Goal: Information Seeking & Learning: Find contact information

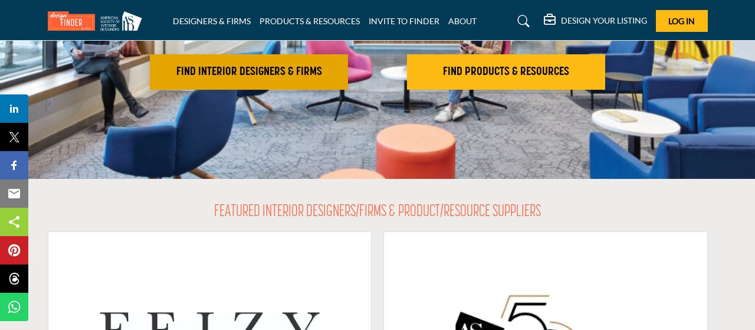
scroll to position [184, 0]
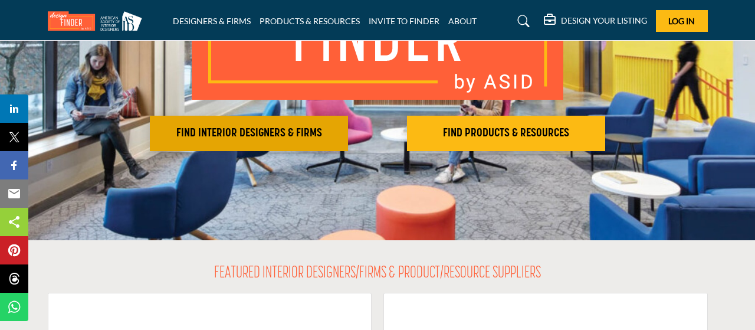
click at [285, 140] on h2 "FIND INTERIOR DESIGNERS & FIRMS" at bounding box center [248, 133] width 191 height 14
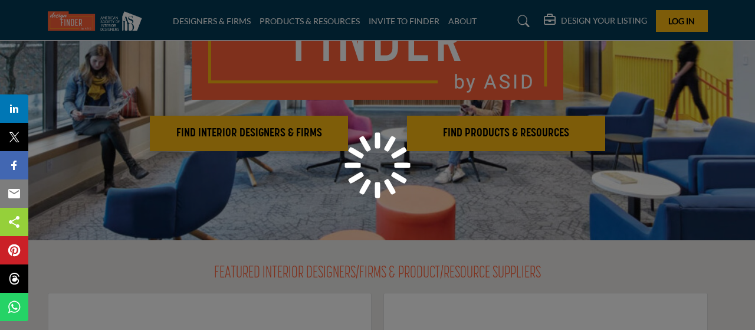
scroll to position [184, 0]
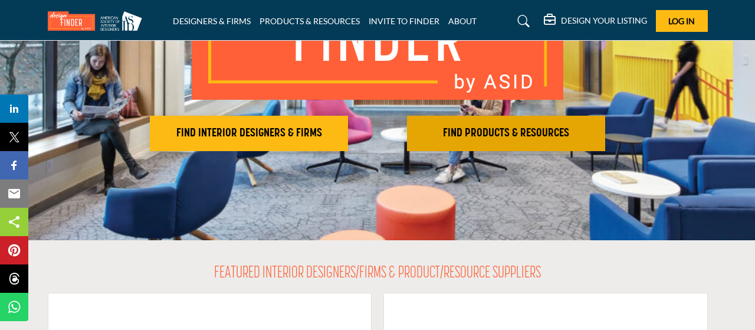
click at [344, 131] on h2 "FIND PRODUCTS & RESOURCES" at bounding box center [248, 133] width 191 height 14
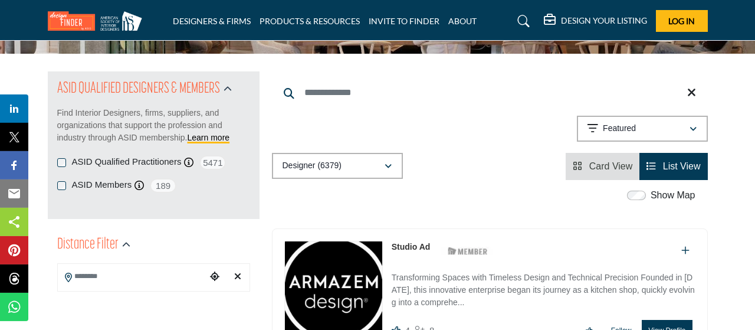
scroll to position [123, 0]
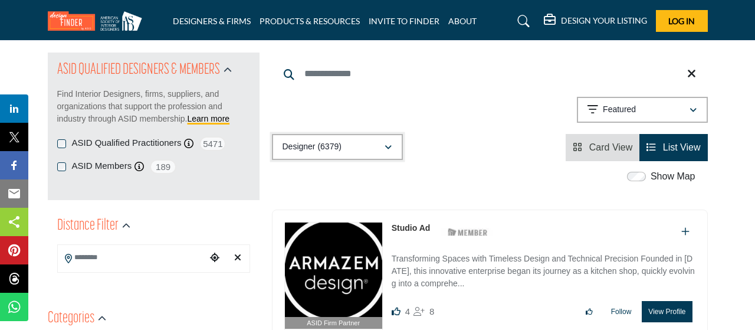
click at [387, 147] on icon "button" at bounding box center [387, 147] width 7 height 8
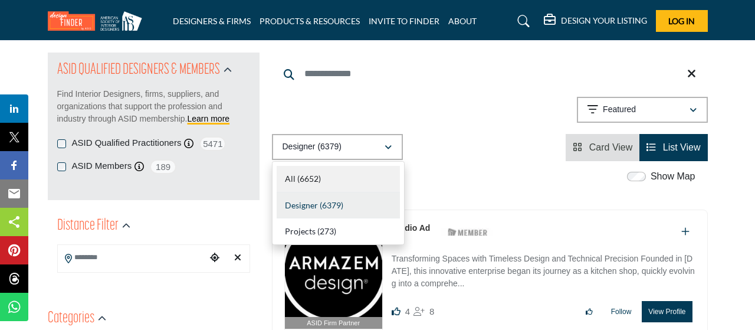
click at [314, 177] on b "(6652)" at bounding box center [309, 178] width 24 height 10
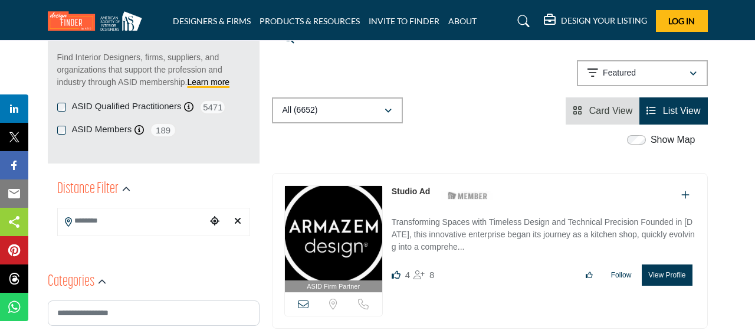
scroll to position [184, 0]
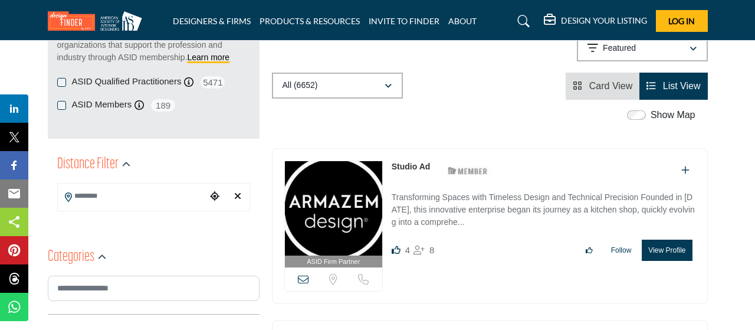
click at [120, 200] on input "Search Location" at bounding box center [132, 196] width 149 height 23
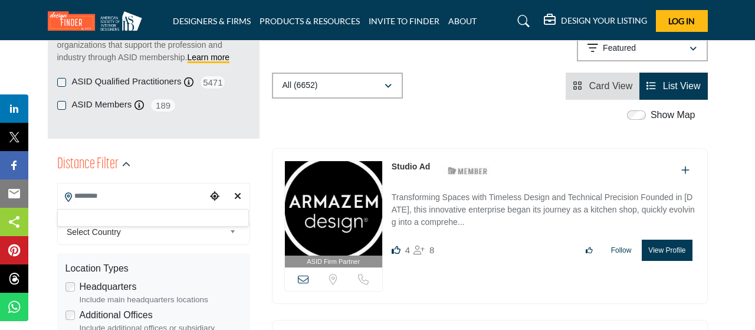
scroll to position [245, 0]
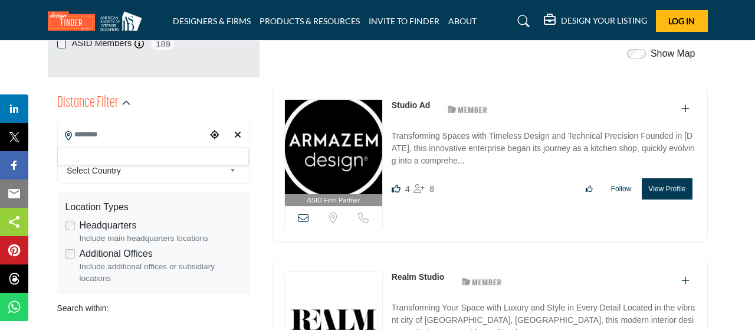
click at [211, 97] on div "Distance Filter" at bounding box center [153, 103] width 193 height 21
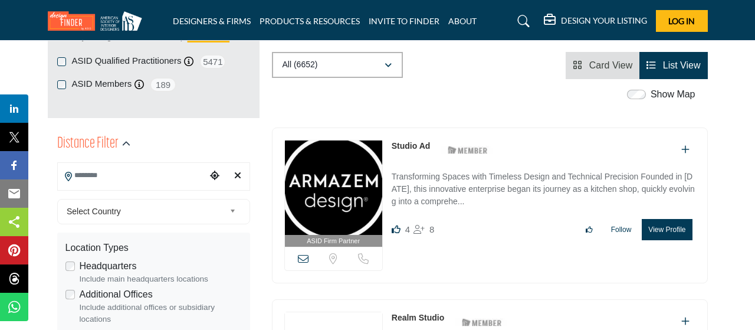
scroll to position [184, 0]
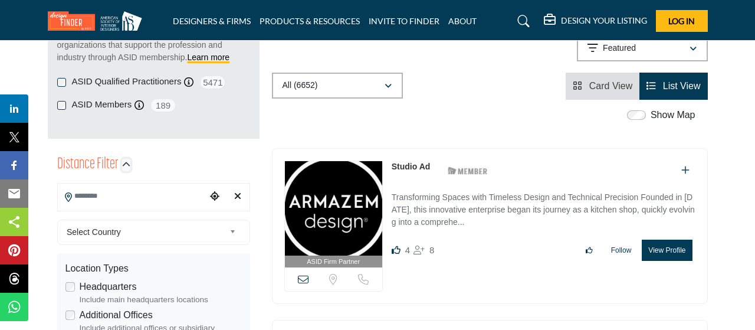
click at [124, 162] on icon "button" at bounding box center [126, 164] width 8 height 8
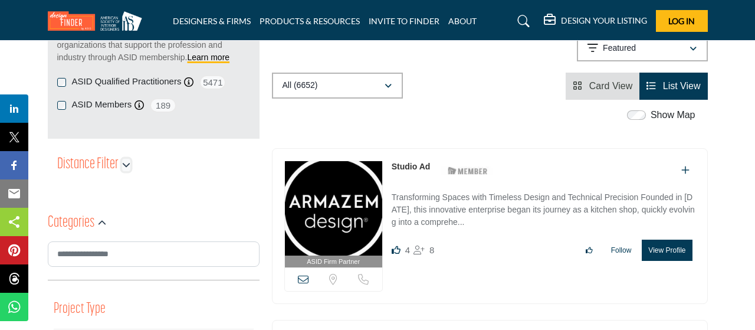
click at [124, 165] on icon "button" at bounding box center [126, 164] width 8 height 8
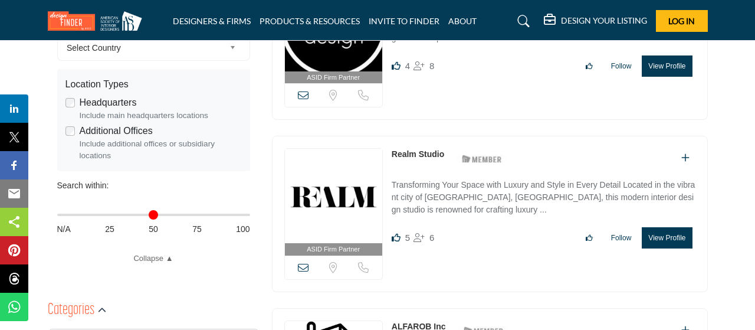
scroll to position [307, 0]
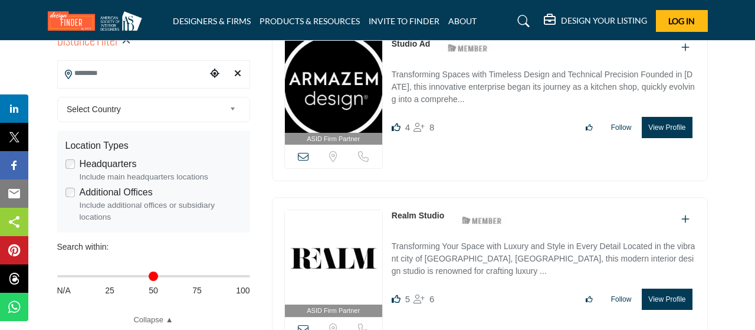
click at [230, 108] on b at bounding box center [234, 109] width 11 height 15
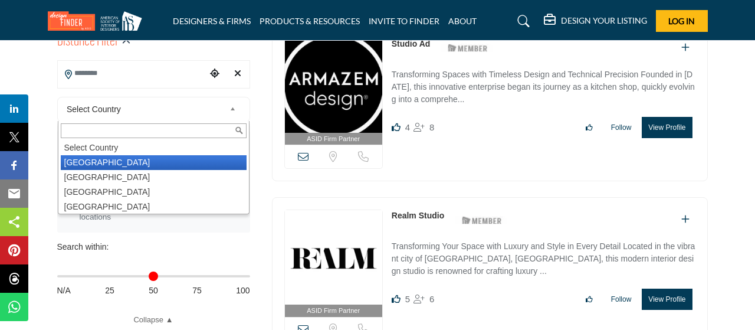
click at [96, 162] on li "United States" at bounding box center [154, 162] width 186 height 15
type input "***"
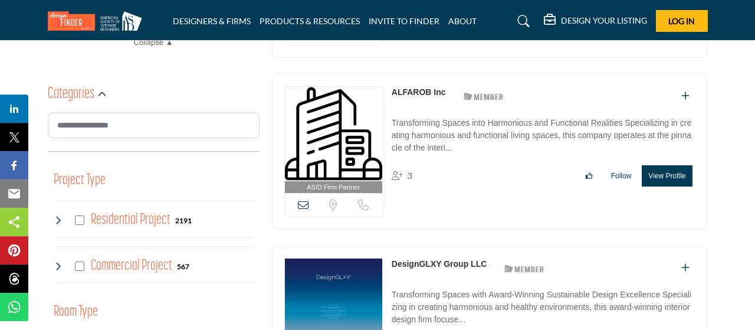
scroll to position [613, 0]
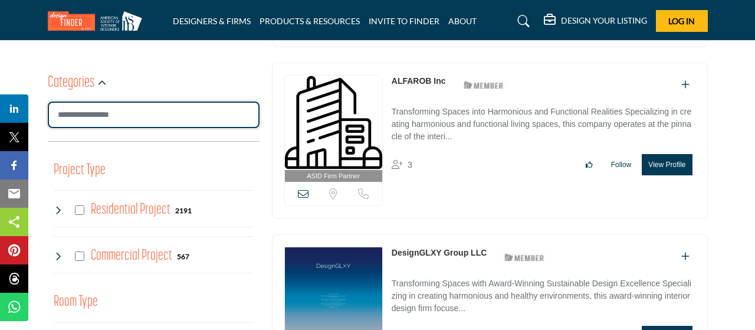
click at [155, 121] on input "Search Category" at bounding box center [154, 114] width 212 height 27
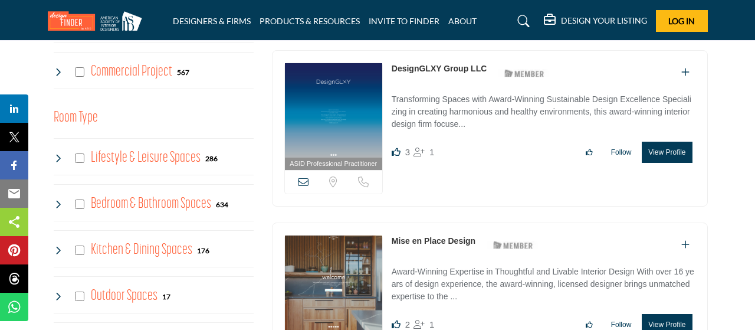
scroll to position [736, 0]
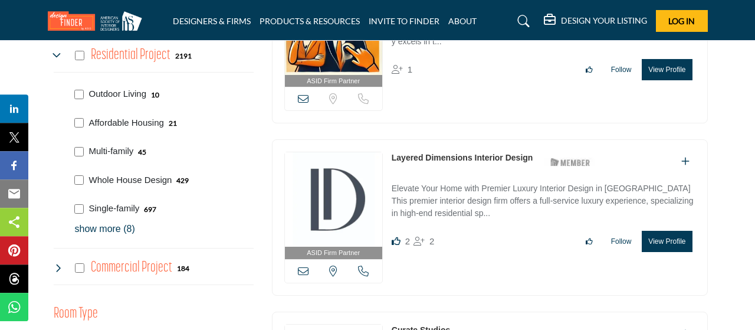
scroll to position [797, 0]
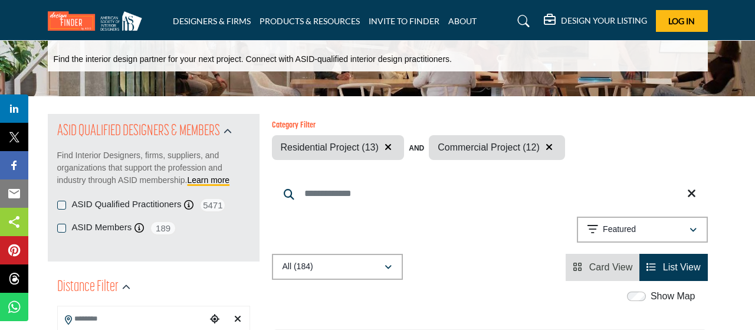
scroll to position [123, 0]
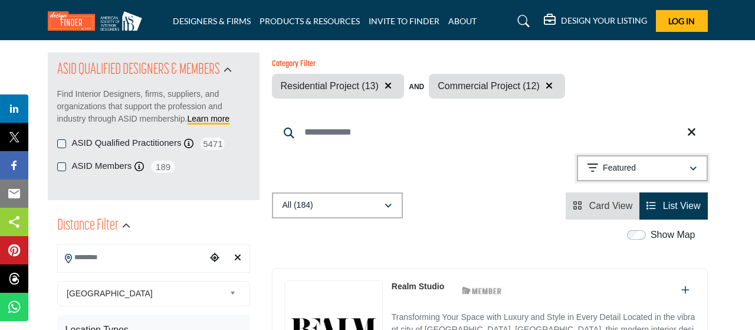
click at [673, 165] on div "Featured" at bounding box center [637, 168] width 101 height 14
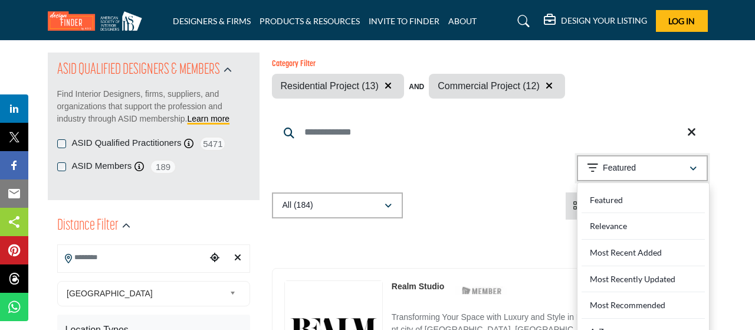
click at [673, 165] on div "Featured" at bounding box center [637, 168] width 101 height 14
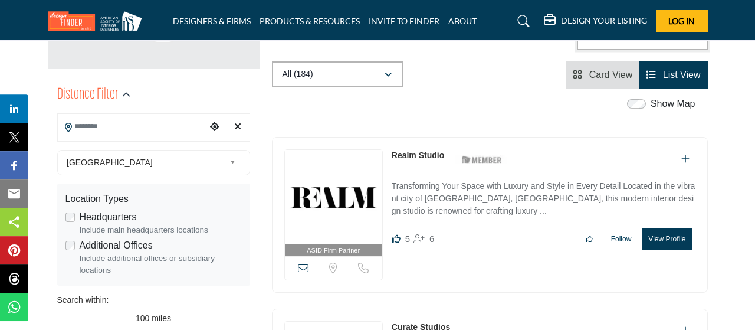
scroll to position [307, 0]
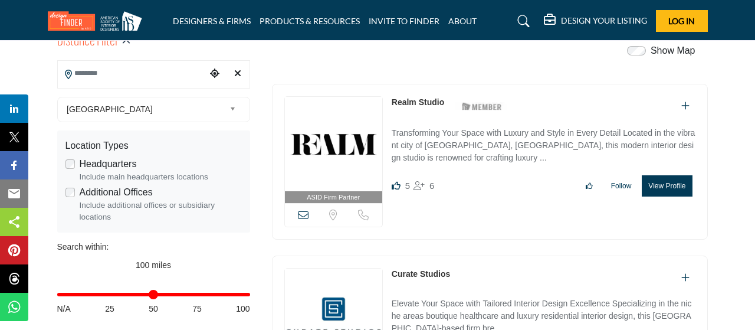
click at [663, 185] on button "View Profile" at bounding box center [667, 185] width 50 height 21
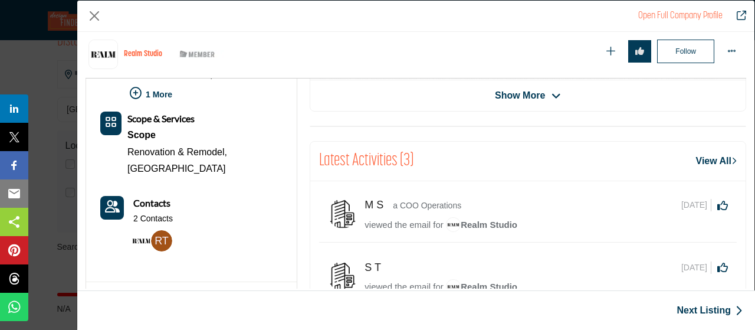
scroll to position [429, 0]
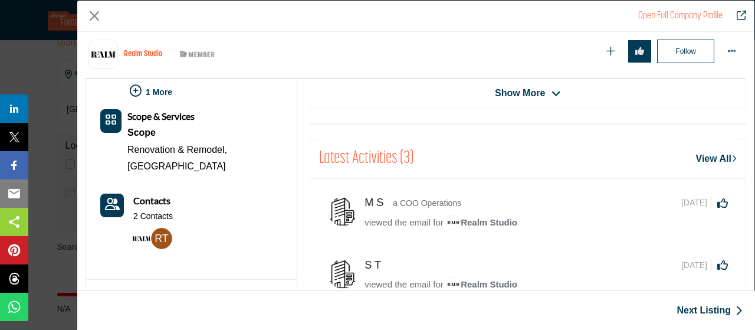
click at [152, 213] on p "2 Contacts" at bounding box center [153, 217] width 40 height 12
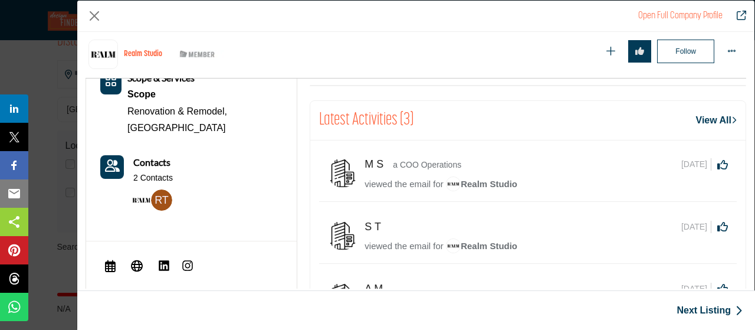
scroll to position [493, 0]
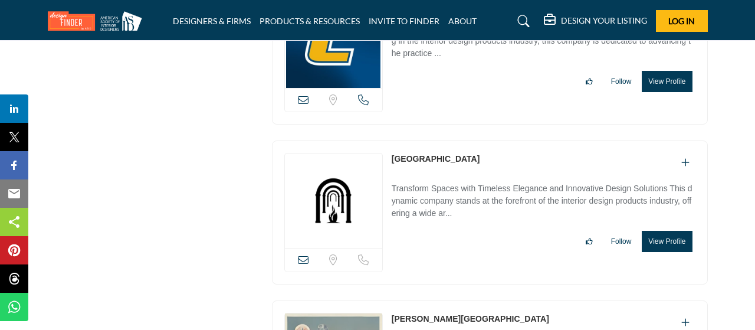
scroll to position [23916, 0]
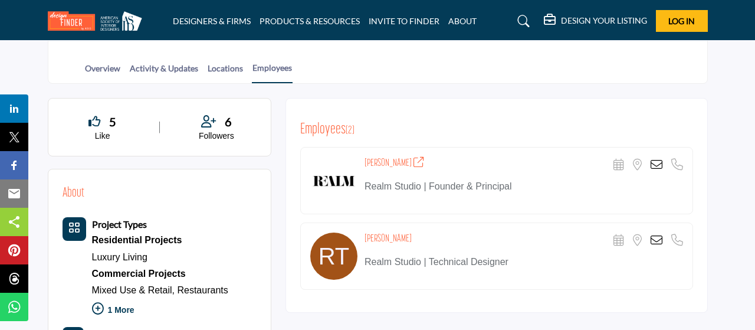
scroll to position [307, 0]
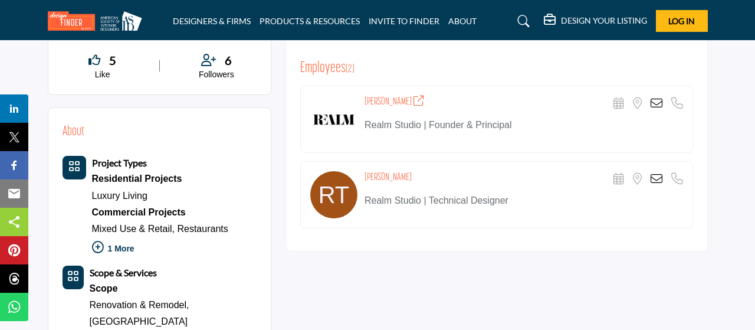
click at [656, 102] on icon at bounding box center [656, 103] width 12 height 12
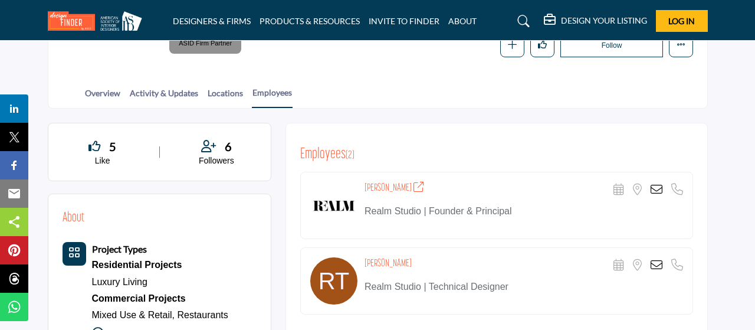
scroll to position [184, 0]
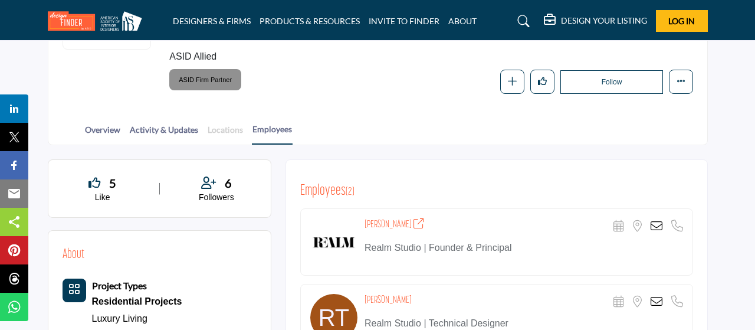
click at [230, 126] on link "Locations" at bounding box center [225, 133] width 37 height 21
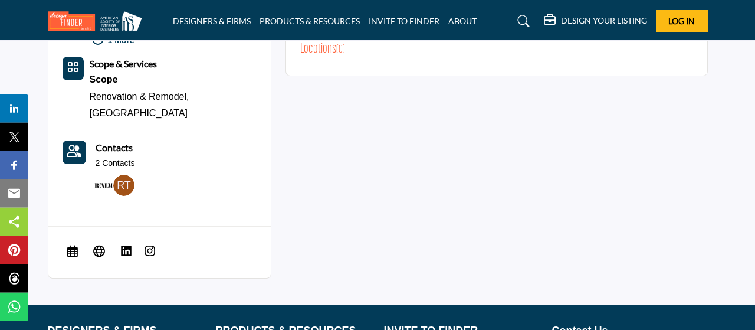
scroll to position [491, 0]
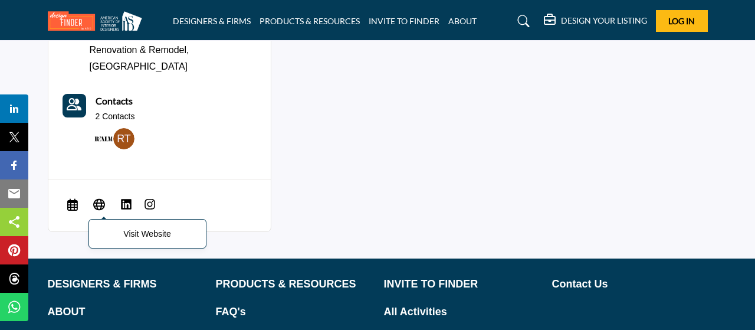
click at [95, 197] on icon at bounding box center [99, 204] width 12 height 14
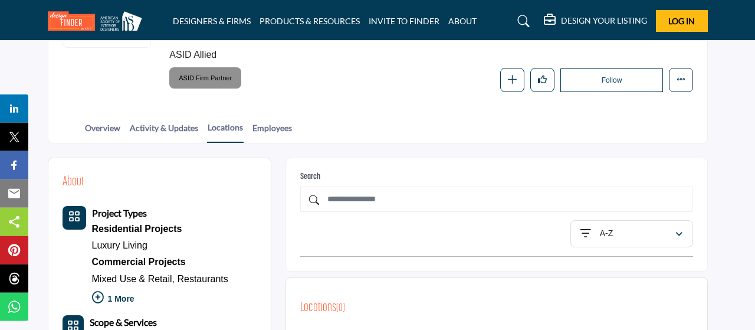
scroll to position [184, 0]
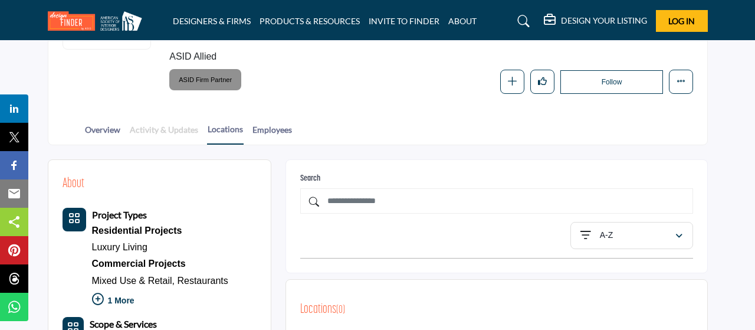
click at [147, 133] on link "Activity & Updates" at bounding box center [164, 133] width 70 height 21
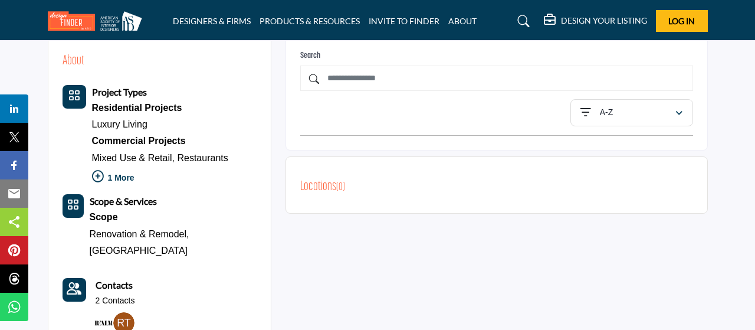
scroll to position [363, 0]
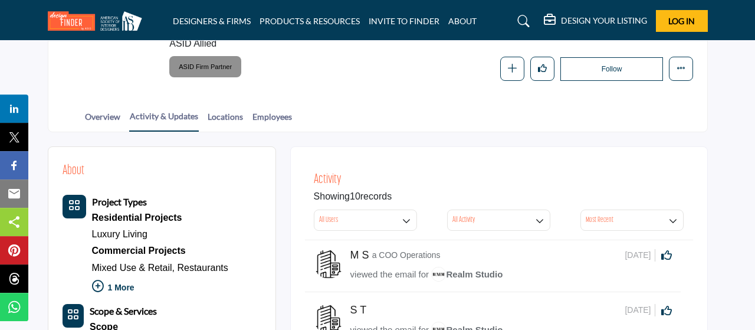
scroll to position [184, 0]
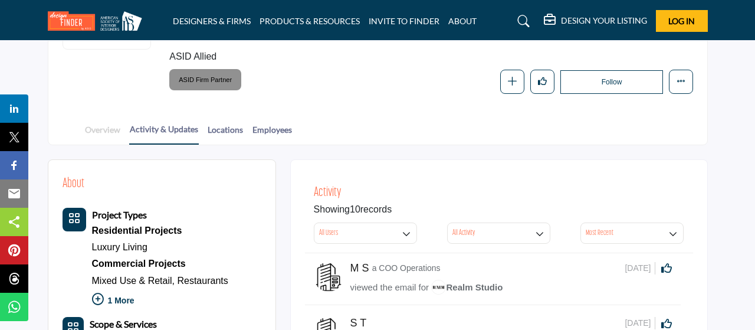
click at [91, 126] on link "Overview" at bounding box center [102, 133] width 37 height 21
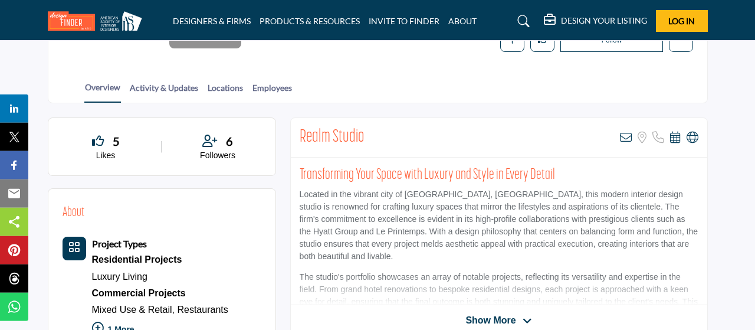
scroll to position [307, 0]
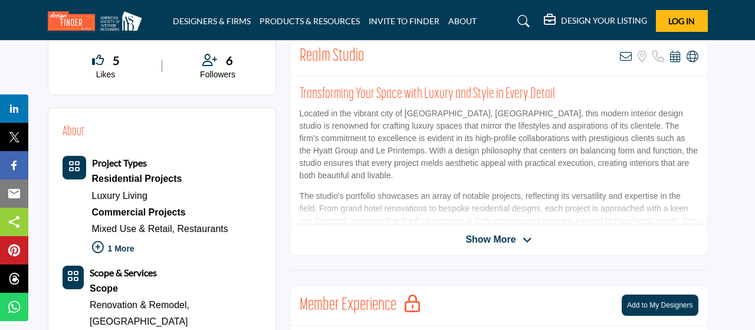
click at [494, 234] on span "Show More" at bounding box center [490, 239] width 50 height 14
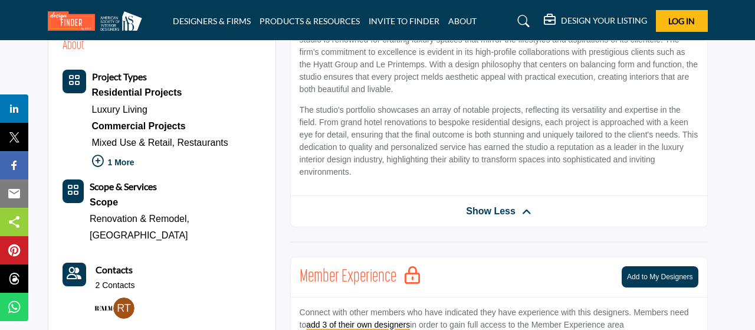
scroll to position [368, 0]
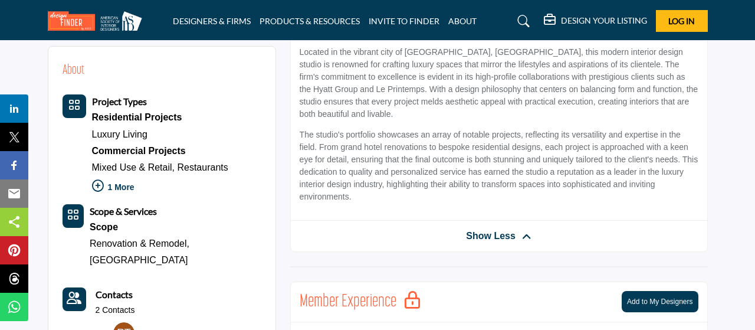
click at [101, 184] on icon at bounding box center [98, 186] width 12 height 12
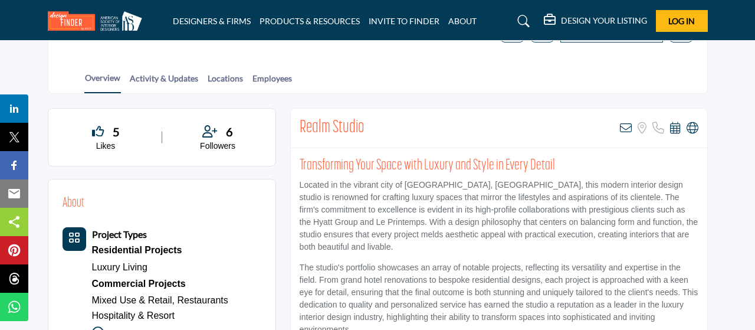
scroll to position [251, 0]
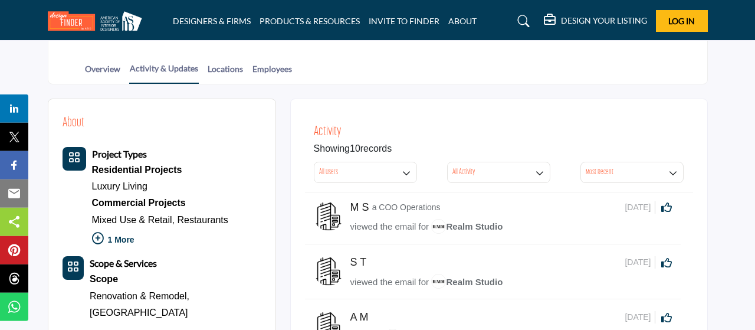
scroll to position [245, 0]
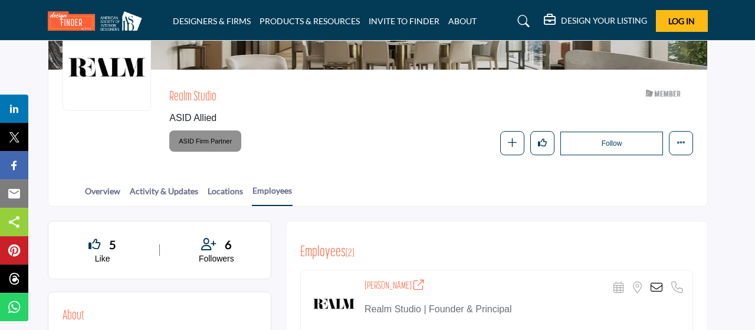
scroll to position [123, 0]
click at [219, 22] on link "DESIGNERS & FIRMS" at bounding box center [212, 21] width 78 height 10
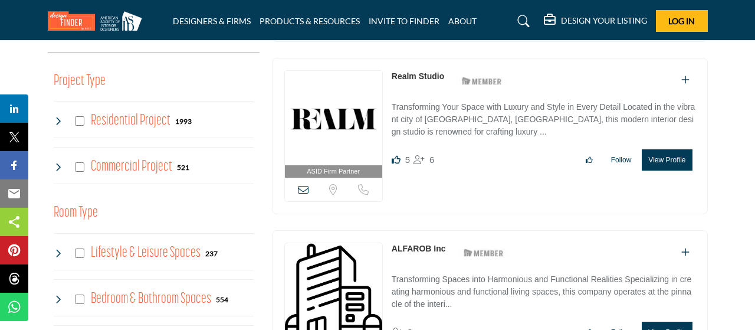
scroll to position [429, 0]
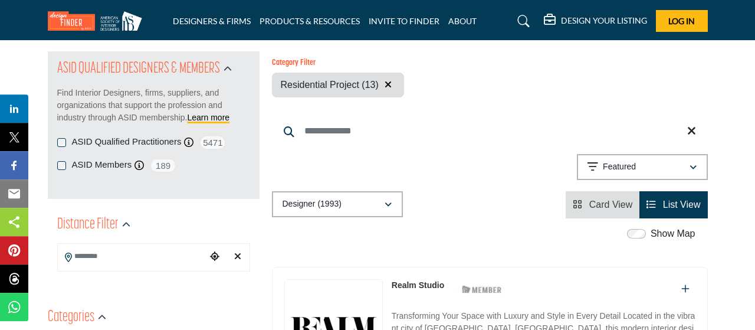
scroll to position [123, 0]
click at [119, 263] on input "Search Location" at bounding box center [132, 257] width 149 height 23
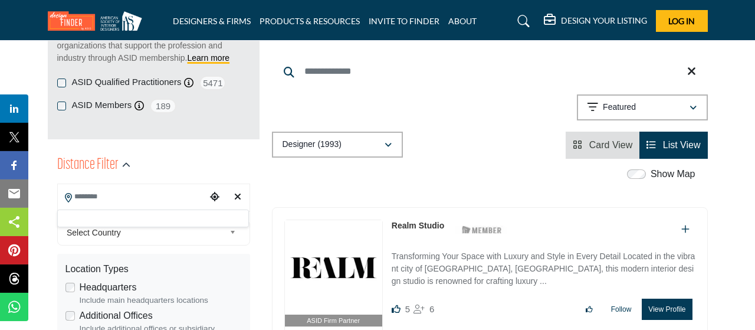
scroll to position [184, 0]
click at [137, 235] on span "Select Country" at bounding box center [146, 232] width 158 height 14
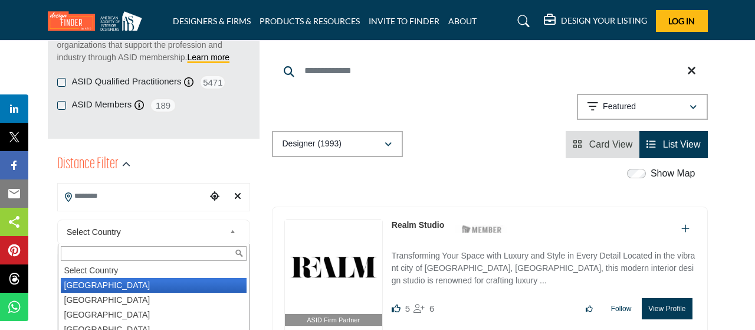
click at [107, 282] on li "United States" at bounding box center [154, 285] width 186 height 15
type input "***"
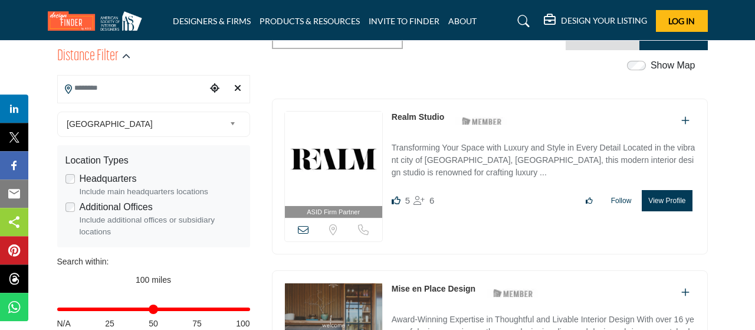
scroll to position [307, 0]
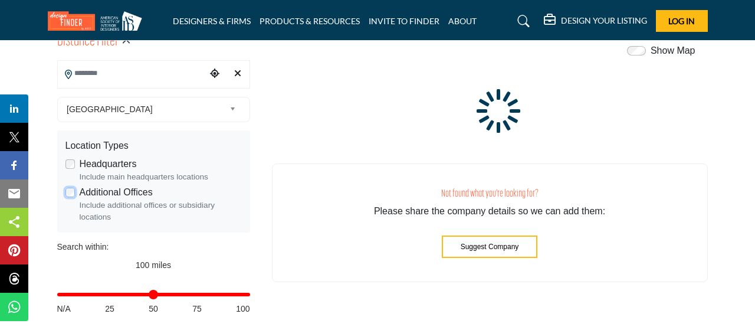
type input "**********"
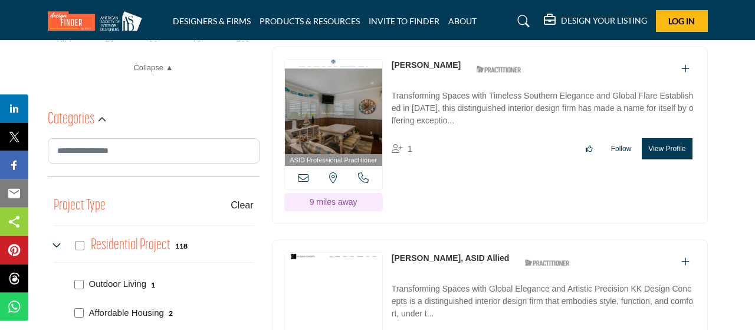
scroll to position [552, 0]
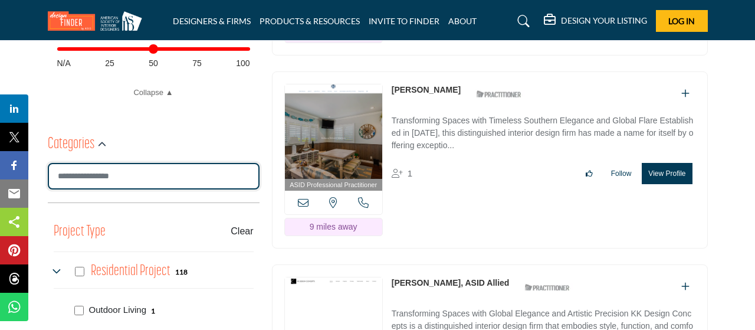
click at [143, 176] on input "Search Category" at bounding box center [154, 176] width 212 height 27
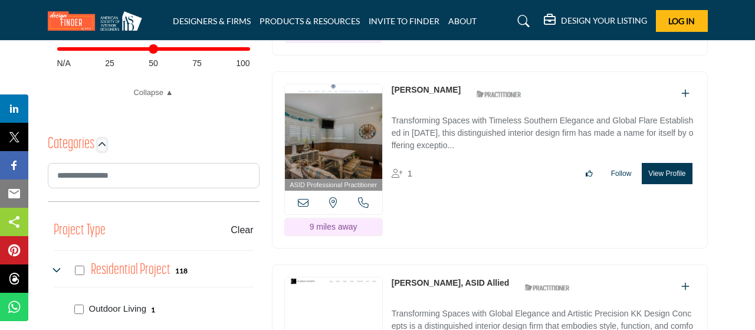
click at [101, 144] on icon "button" at bounding box center [102, 144] width 8 height 8
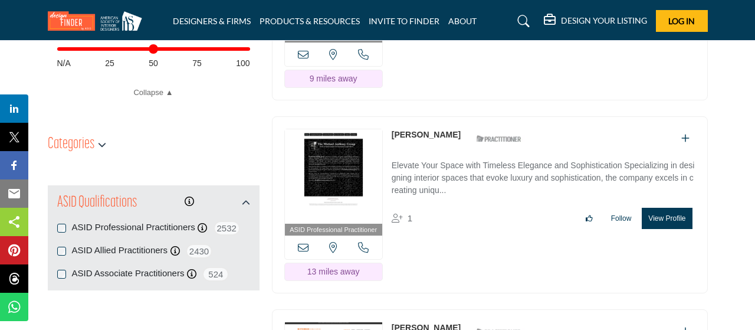
click at [190, 140] on div "Categories" at bounding box center [154, 144] width 212 height 21
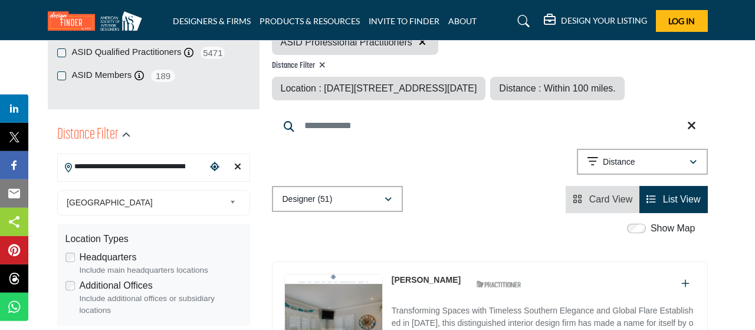
scroll to position [245, 0]
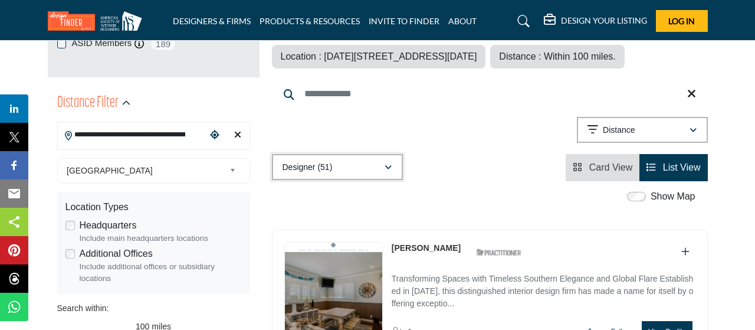
click at [388, 166] on icon "button" at bounding box center [387, 167] width 7 height 8
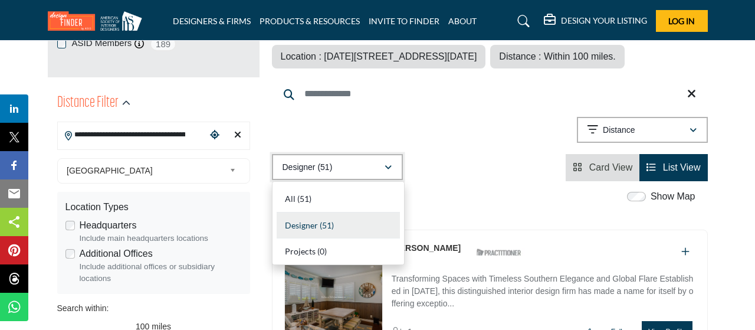
click at [388, 166] on icon "button" at bounding box center [387, 167] width 7 height 8
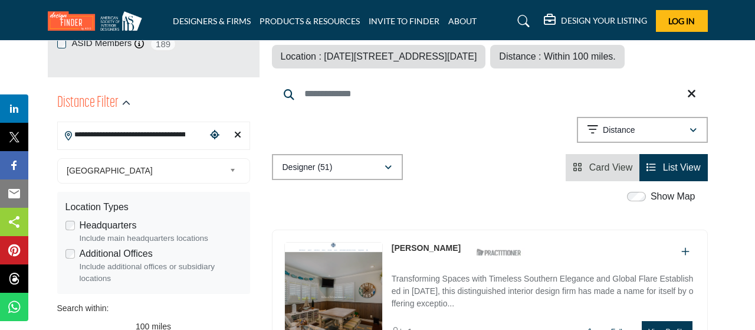
click at [456, 165] on div "Designer (51) All (51) Designer (51) Products (0) Projects (0)" at bounding box center [490, 167] width 436 height 27
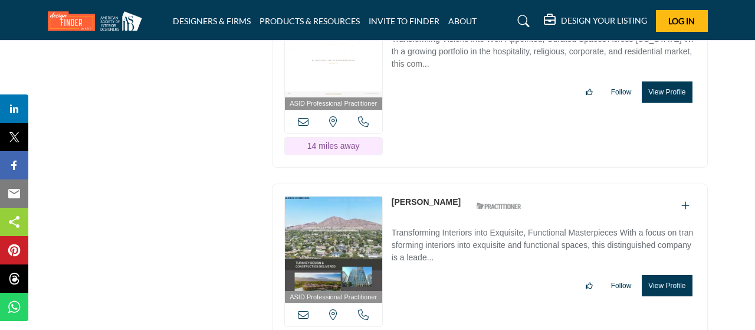
scroll to position [1349, 0]
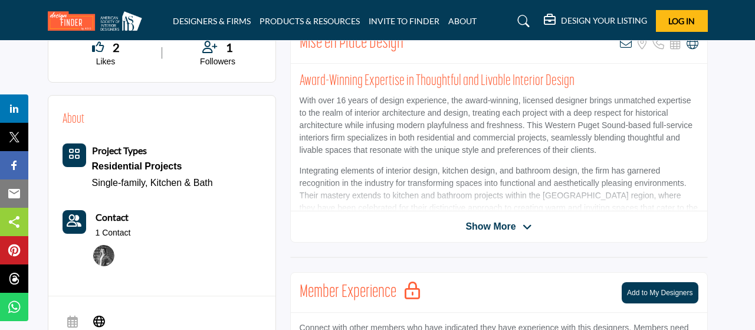
scroll to position [245, 0]
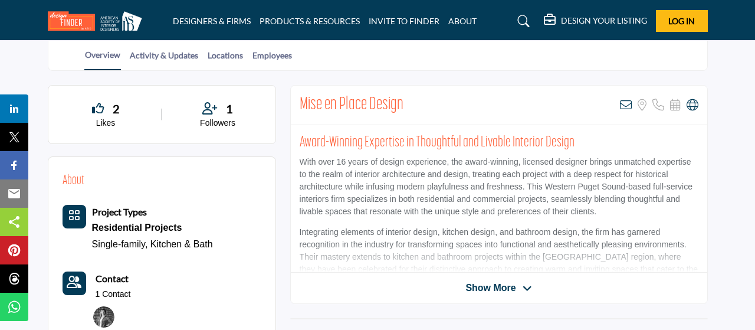
click at [502, 288] on span "Show More" at bounding box center [490, 288] width 50 height 14
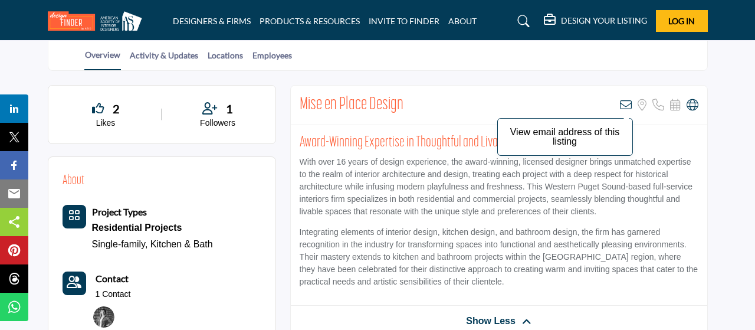
click at [623, 104] on icon at bounding box center [626, 105] width 12 height 12
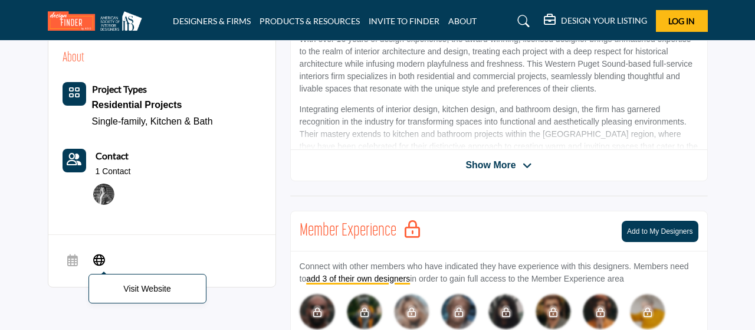
scroll to position [368, 0]
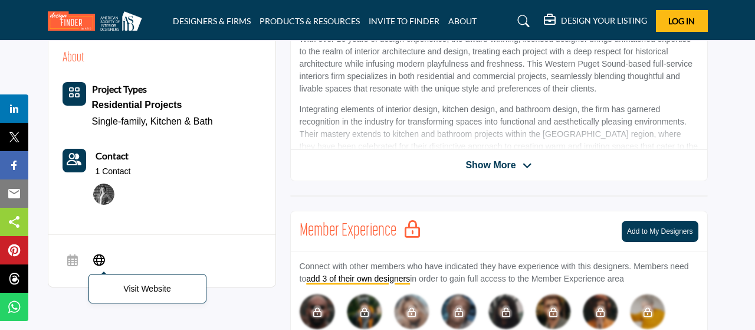
click at [98, 257] on icon at bounding box center [99, 259] width 12 height 14
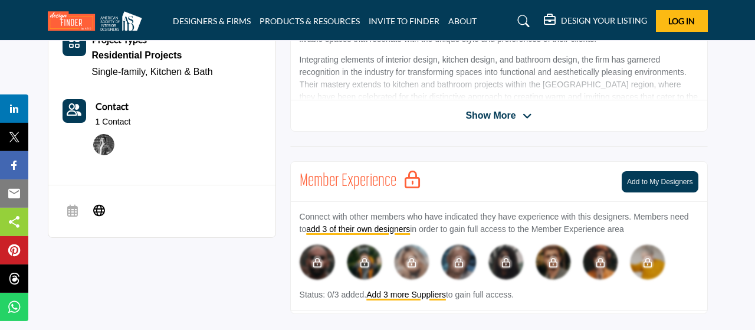
scroll to position [429, 0]
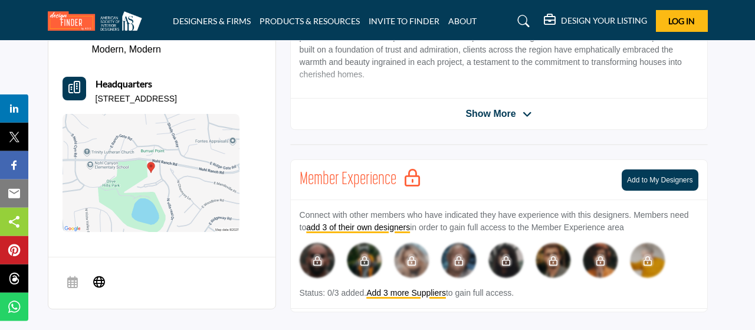
scroll to position [491, 0]
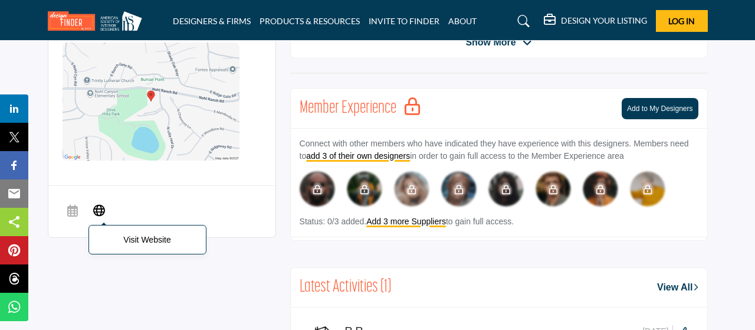
click at [98, 211] on icon at bounding box center [99, 210] width 12 height 14
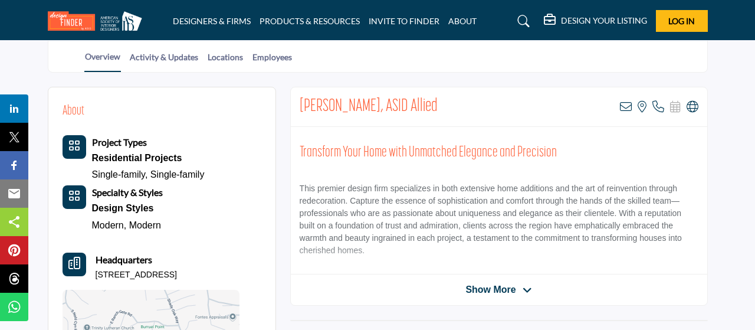
scroll to position [245, 0]
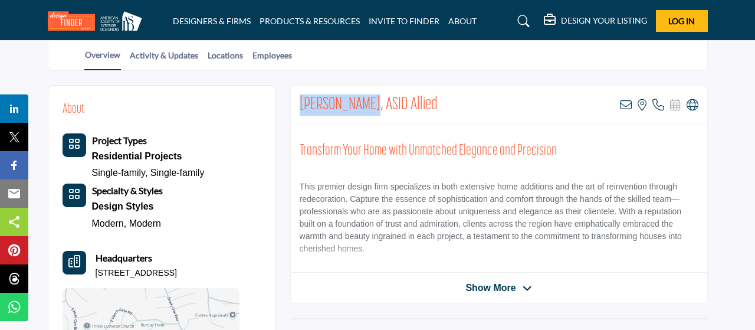
drag, startPoint x: 300, startPoint y: 103, endPoint x: 364, endPoint y: 103, distance: 64.3
click at [364, 103] on h2 "Vickie Daeley, ASID Allied" at bounding box center [369, 104] width 138 height 21
copy h2 "Vickie Daeley"
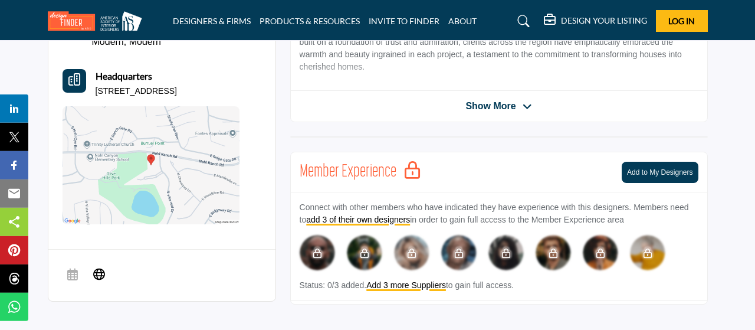
scroll to position [368, 0]
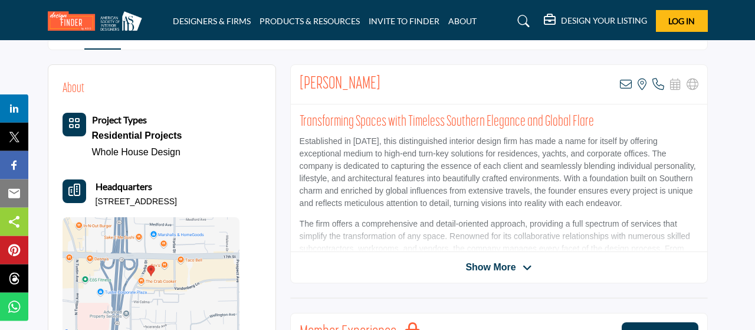
scroll to position [245, 0]
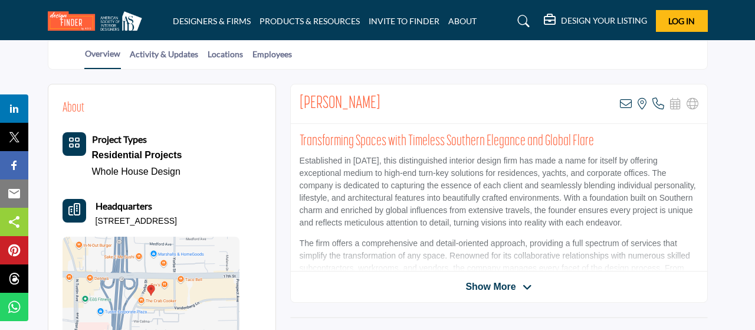
drag, startPoint x: 97, startPoint y: 219, endPoint x: 195, endPoint y: 214, distance: 98.6
click at [177, 215] on p "17300 17th St Ste C, 92780-1955, USA" at bounding box center [136, 221] width 81 height 12
copy p "17300 17th St Ste C, 92780"
drag, startPoint x: 300, startPoint y: 101, endPoint x: 384, endPoint y: 102, distance: 83.7
click at [380, 102] on h2 "Rebecca Pelletier" at bounding box center [340, 103] width 81 height 21
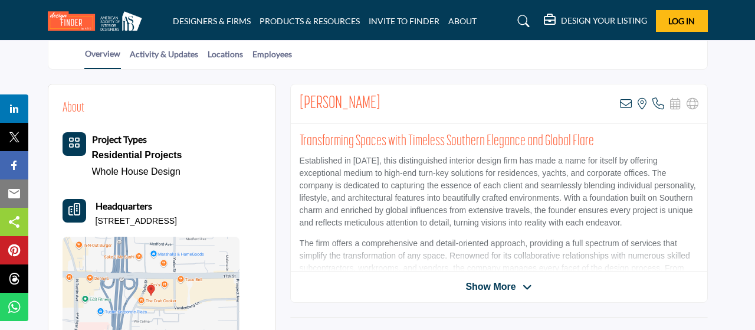
copy h2 "Rebecca Pelletier"
click at [489, 282] on span "Show More" at bounding box center [490, 287] width 50 height 14
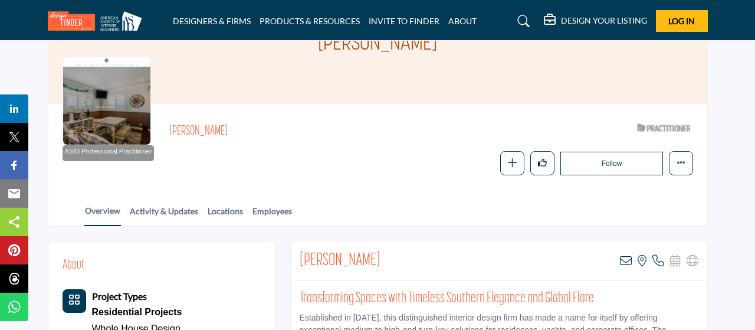
scroll to position [61, 0]
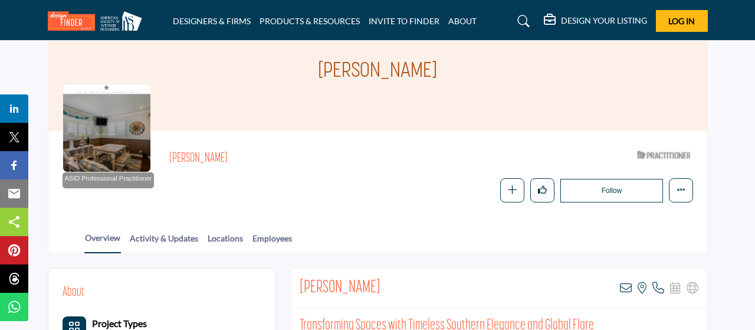
drag, startPoint x: 391, startPoint y: 282, endPoint x: 301, endPoint y: 285, distance: 89.7
click at [301, 285] on div "Rebecca Pelletier View email address of this listing View the location of this …" at bounding box center [499, 288] width 416 height 40
copy h2 "Rebecca Pelletier"
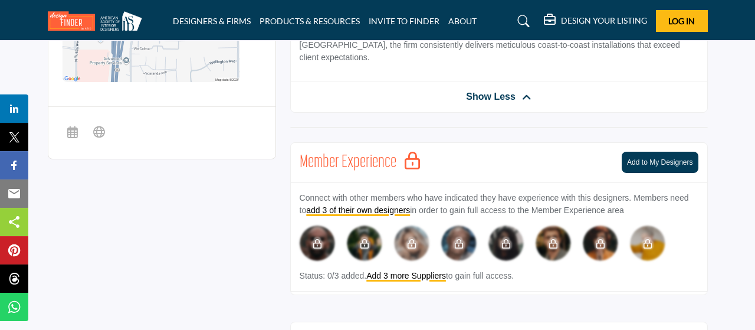
scroll to position [675, 0]
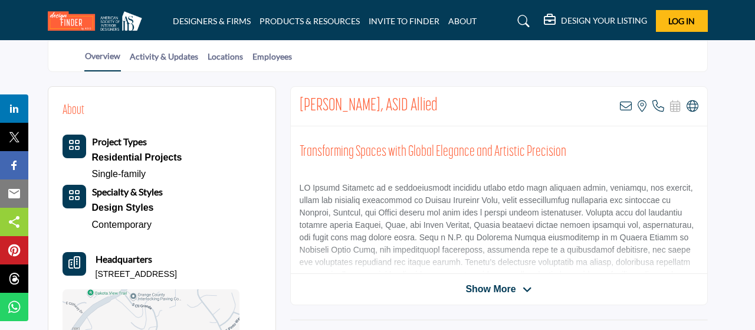
scroll to position [245, 0]
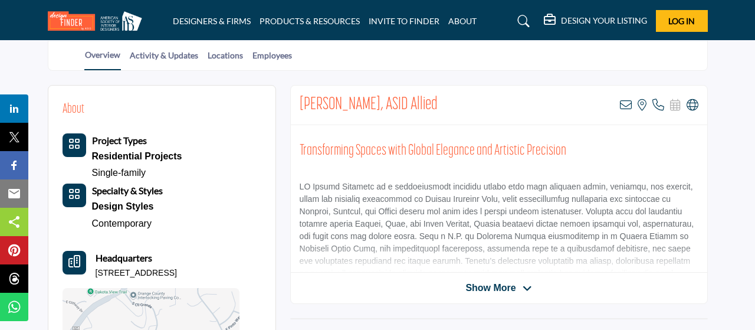
click at [490, 282] on span "Show More" at bounding box center [490, 288] width 50 height 14
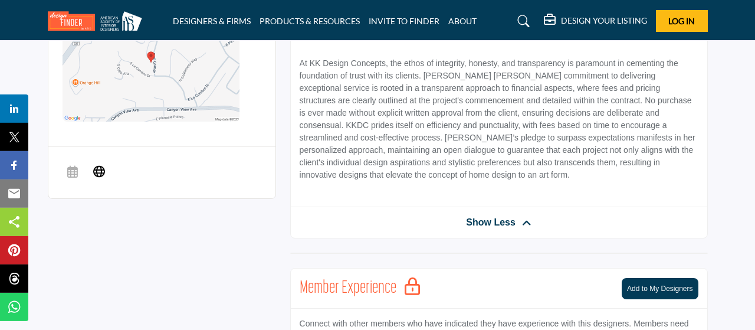
scroll to position [552, 0]
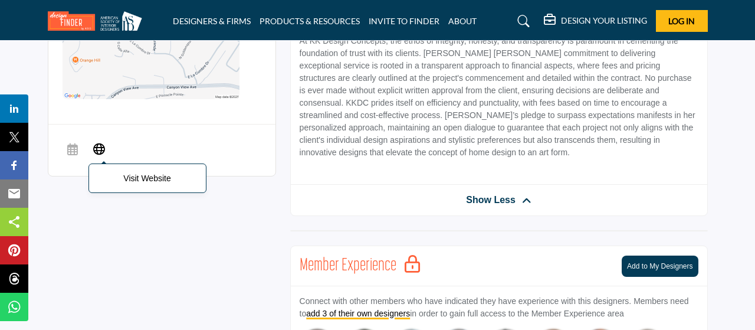
click at [98, 147] on icon at bounding box center [99, 149] width 12 height 14
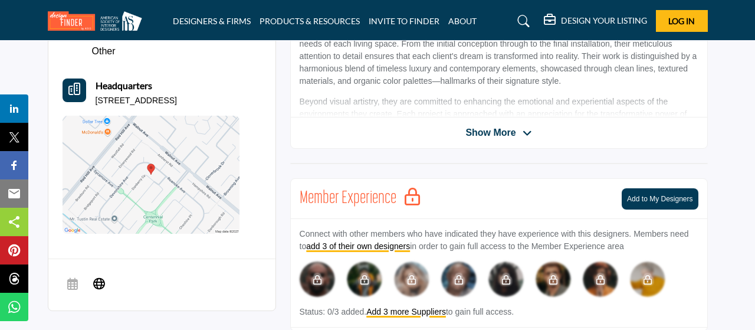
scroll to position [429, 0]
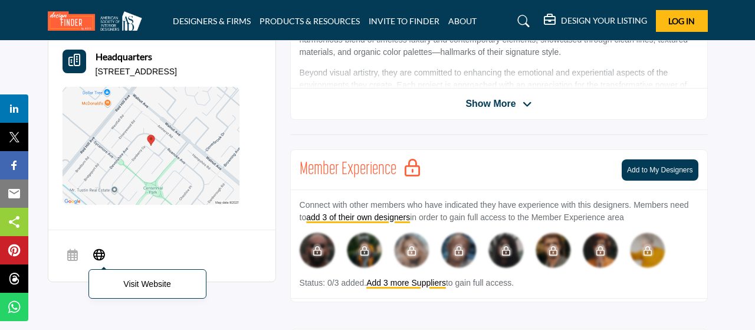
click at [97, 255] on icon at bounding box center [99, 254] width 12 height 14
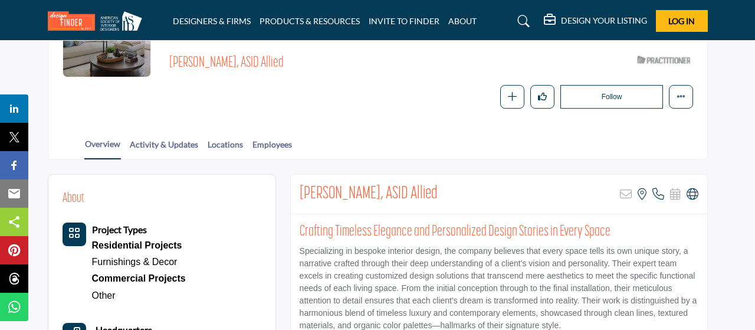
scroll to position [123, 0]
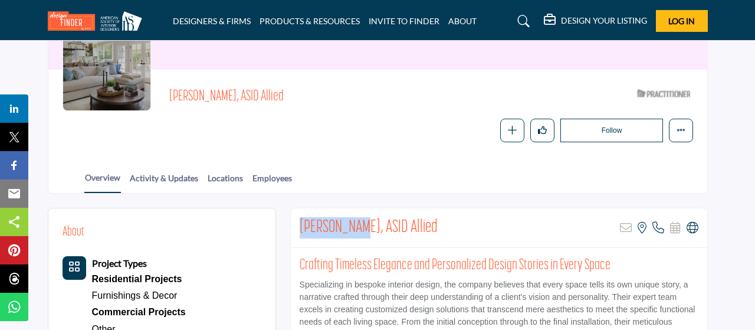
drag, startPoint x: 300, startPoint y: 224, endPoint x: 360, endPoint y: 226, distance: 60.2
click at [360, 226] on h2 "Gina Hacken, ASID Allied" at bounding box center [369, 227] width 138 height 21
copy h2 "Gina Hacken"
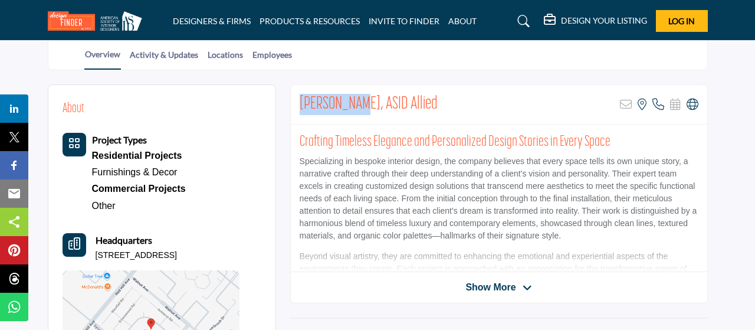
scroll to position [307, 0]
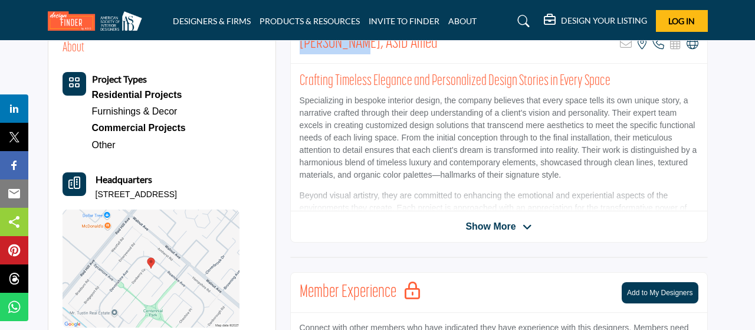
drag, startPoint x: 234, startPoint y: 194, endPoint x: 97, endPoint y: 196, distance: 137.4
click at [97, 196] on div "Headquarters 1671 Heather Ave, 92780-6608, USA" at bounding box center [151, 186] width 177 height 28
copy p "1671 Heather Ave, 92780-6608, USA"
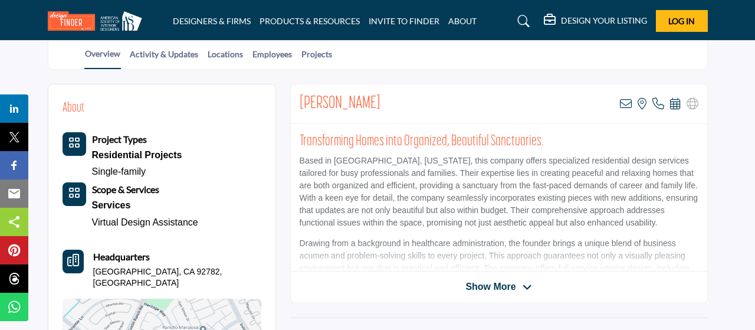
scroll to position [245, 0]
drag, startPoint x: 301, startPoint y: 98, endPoint x: 377, endPoint y: 99, distance: 76.1
click at [377, 99] on h2 "[PERSON_NAME]" at bounding box center [340, 103] width 81 height 21
copy h2 "[PERSON_NAME]"
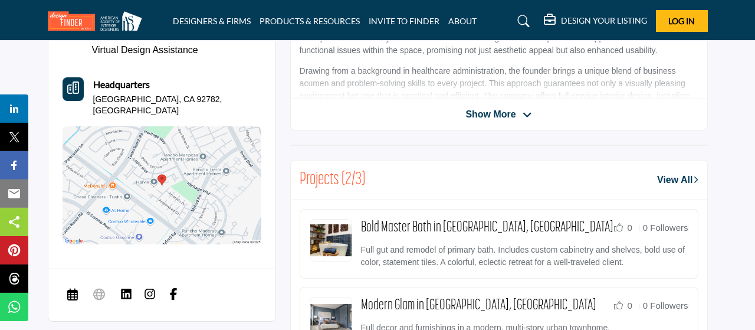
scroll to position [429, 0]
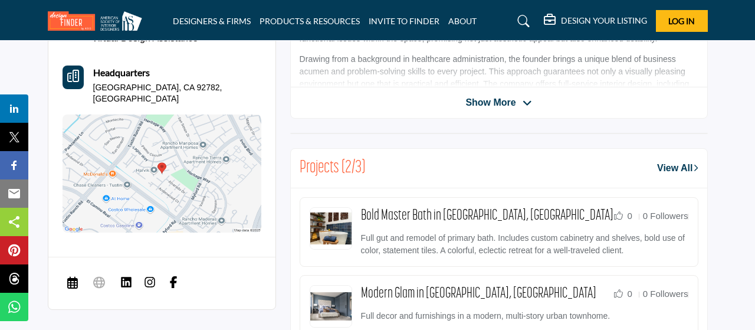
click at [171, 276] on img at bounding box center [173, 282] width 12 height 12
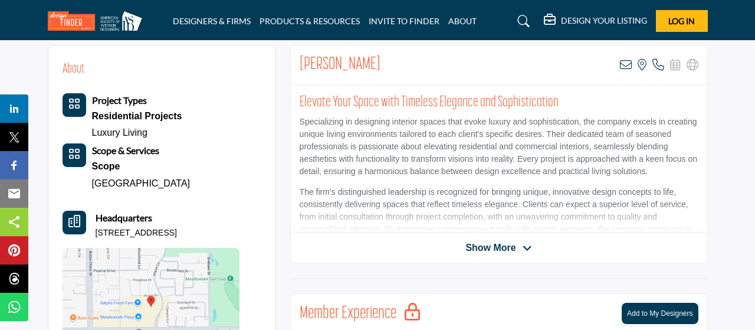
scroll to position [307, 0]
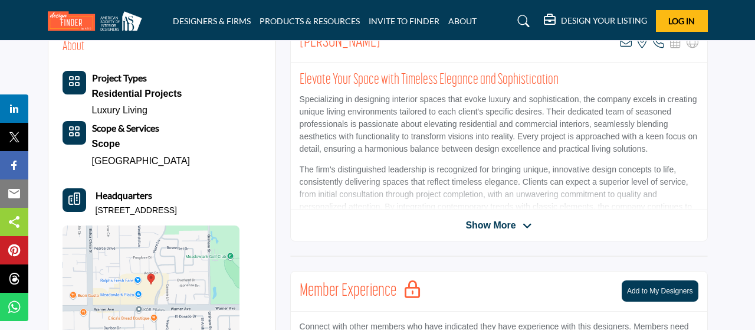
click at [490, 223] on span "Show More" at bounding box center [490, 225] width 50 height 14
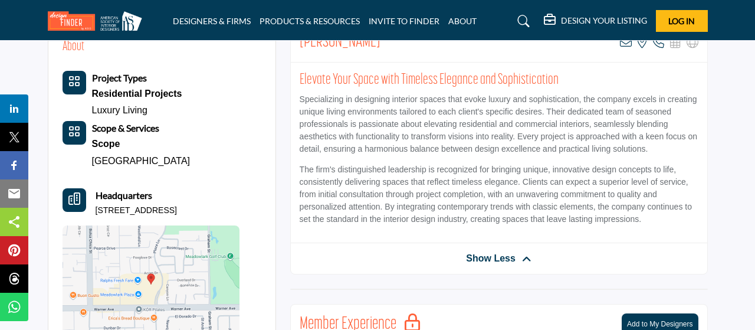
scroll to position [245, 0]
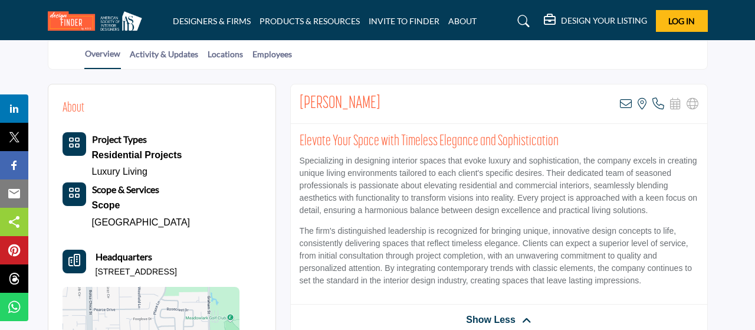
drag, startPoint x: 301, startPoint y: 96, endPoint x: 431, endPoint y: 97, distance: 129.7
click at [431, 97] on div "[PERSON_NAME] View email address of this listing View the location of this list…" at bounding box center [499, 104] width 416 height 40
copy h2 "[PERSON_NAME]"
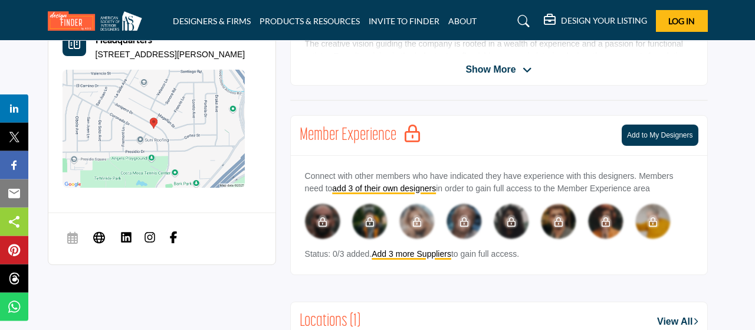
scroll to position [491, 0]
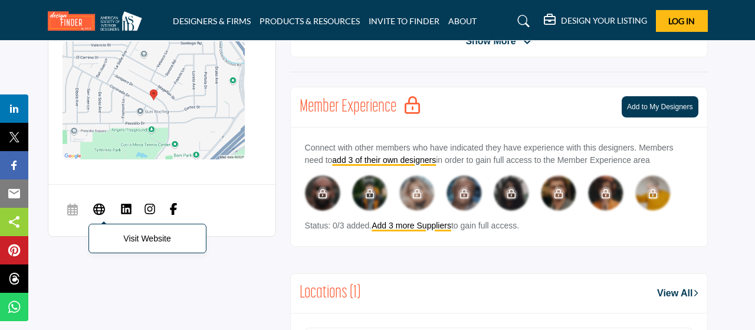
click at [100, 205] on icon at bounding box center [99, 209] width 12 height 14
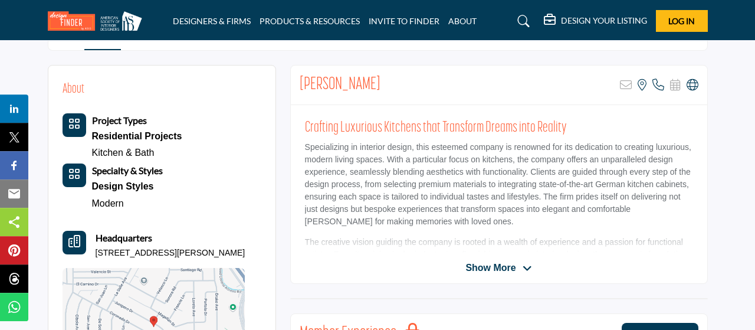
scroll to position [245, 0]
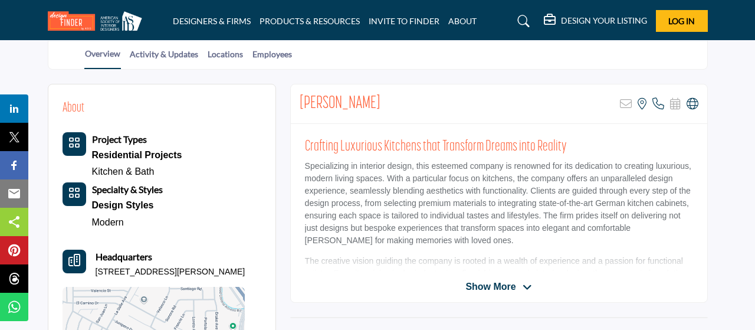
drag, startPoint x: 301, startPoint y: 101, endPoint x: 398, endPoint y: 98, distance: 96.7
click at [398, 98] on div "[PERSON_NAME] Sorry, but this listing is on a subscription plan which does not …" at bounding box center [499, 104] width 416 height 40
copy h2 "[PERSON_NAME]"
drag, startPoint x: 96, startPoint y: 267, endPoint x: 224, endPoint y: 268, distance: 128.6
click at [224, 268] on div "Headquarters [STREET_ADDRESS][PERSON_NAME]" at bounding box center [154, 263] width 183 height 28
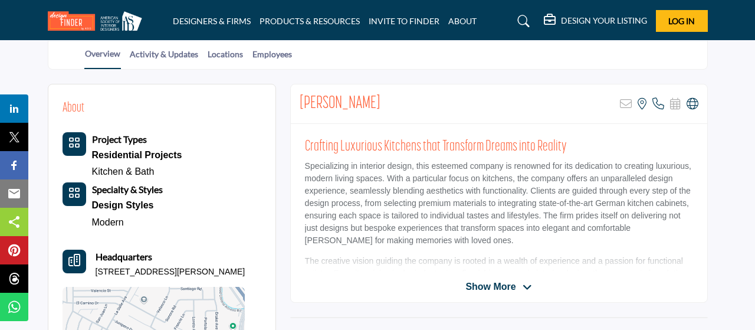
copy p "945 Junipero Dr, 92626-5824, USA"
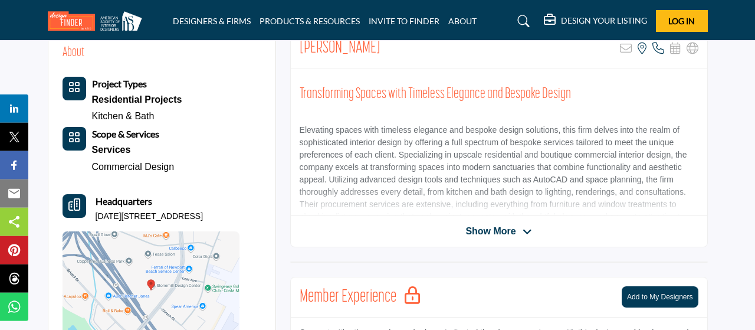
scroll to position [368, 0]
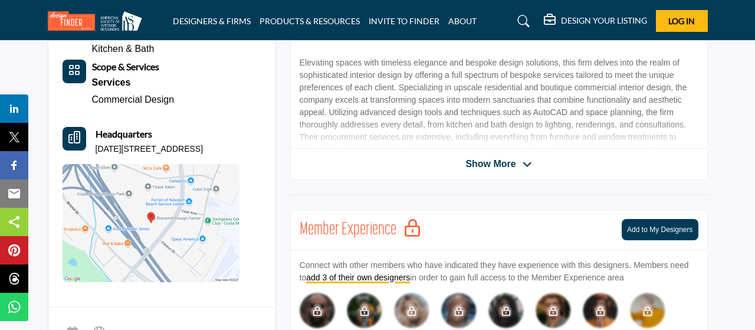
click at [486, 163] on span "Show More" at bounding box center [490, 164] width 50 height 14
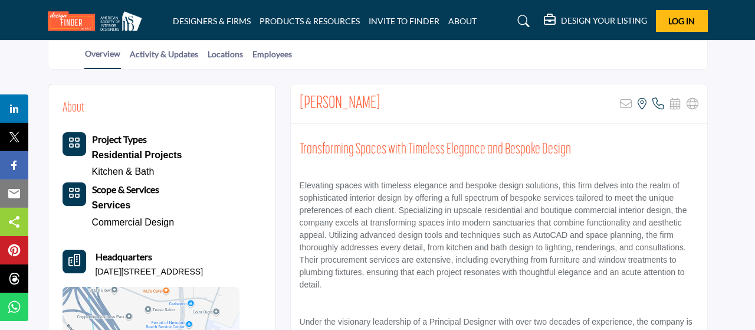
scroll to position [245, 0]
click at [286, 51] on link "Employees" at bounding box center [272, 58] width 41 height 21
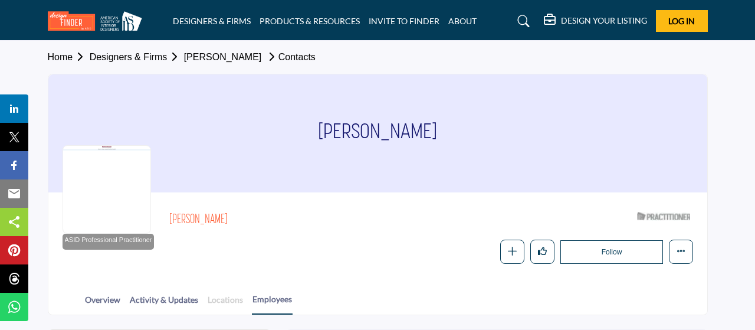
click at [220, 300] on link "Locations" at bounding box center [225, 303] width 37 height 21
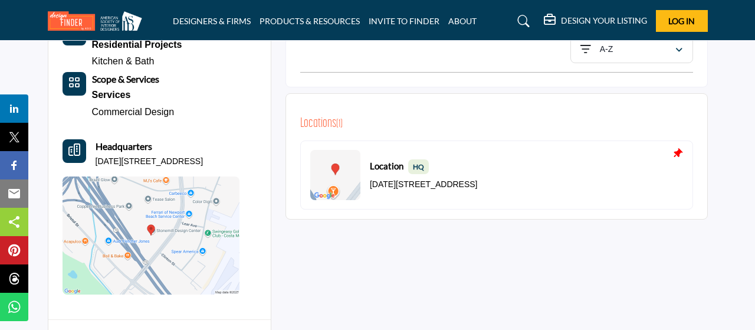
scroll to position [356, 0]
drag, startPoint x: 370, startPoint y: 179, endPoint x: 505, endPoint y: 177, distance: 135.0
click at [478, 179] on p "[DATE][STREET_ADDRESS]" at bounding box center [424, 185] width 108 height 12
copy p "[DATE][STREET_ADDRESS]"
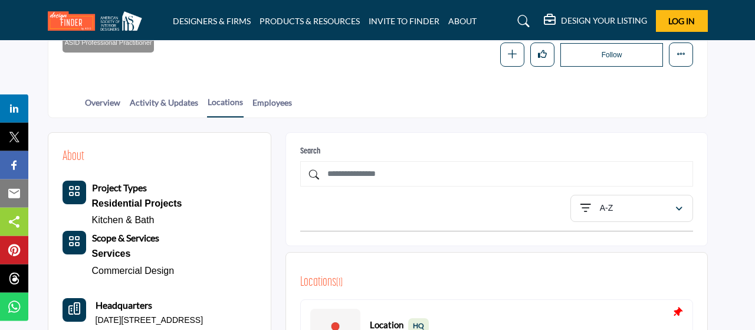
scroll to position [172, 0]
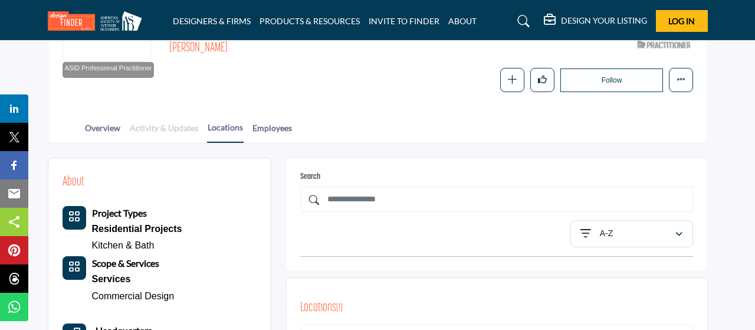
click at [154, 130] on link "Activity & Updates" at bounding box center [164, 131] width 70 height 21
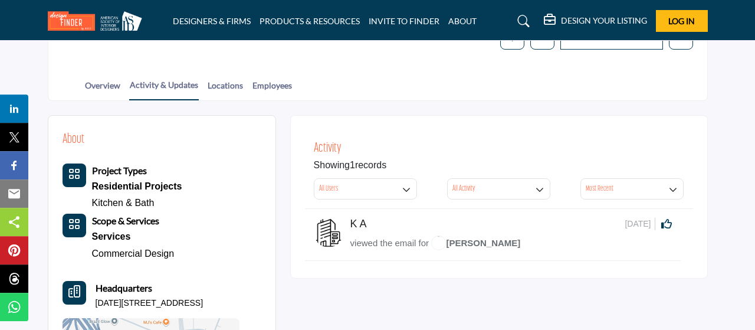
scroll to position [184, 0]
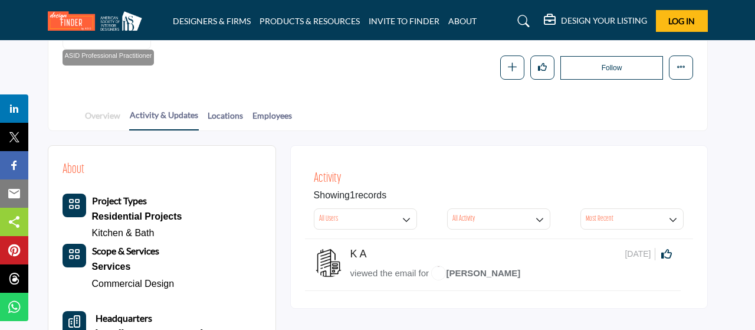
click at [93, 114] on link "Overview" at bounding box center [102, 119] width 37 height 21
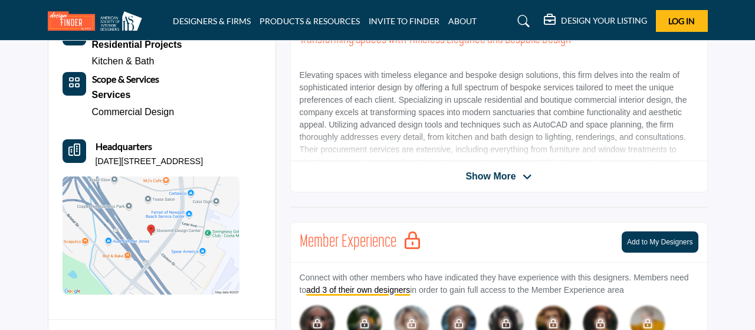
click at [478, 176] on span "Show More" at bounding box center [490, 176] width 50 height 14
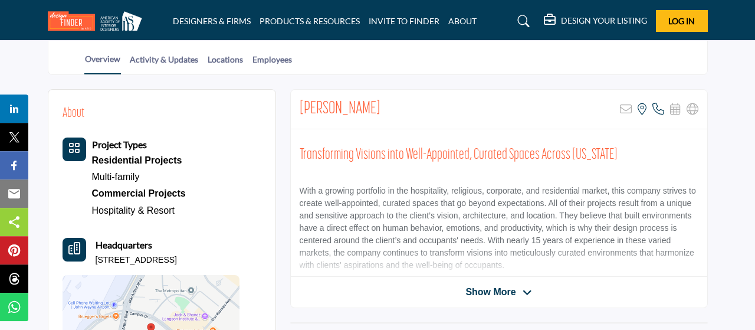
scroll to position [307, 0]
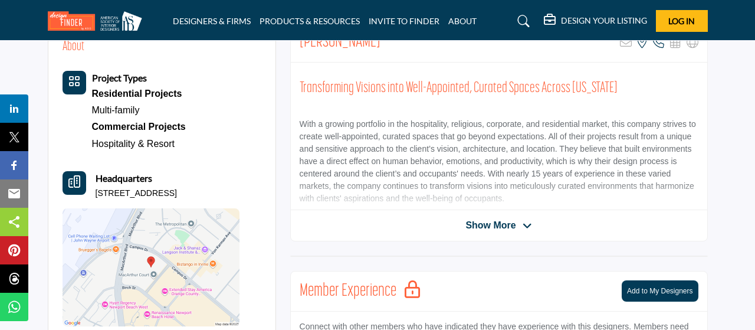
click at [481, 225] on span "Show More" at bounding box center [490, 225] width 50 height 14
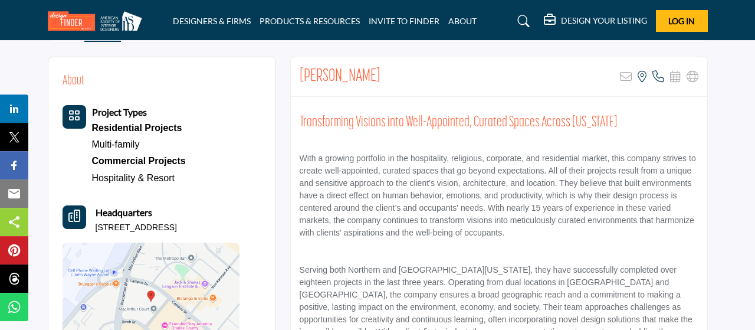
scroll to position [245, 0]
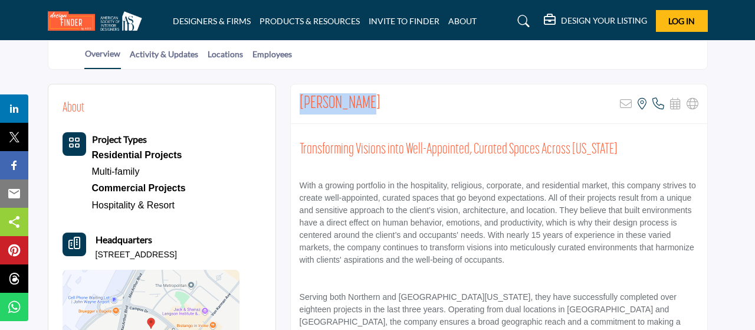
drag, startPoint x: 381, startPoint y: 100, endPoint x: 297, endPoint y: 100, distance: 84.3
click at [297, 100] on div "Eariny Adams Sorry, but this listing is on a subscription plan which does not a…" at bounding box center [499, 104] width 416 height 40
copy h2 "Eariny Adams"
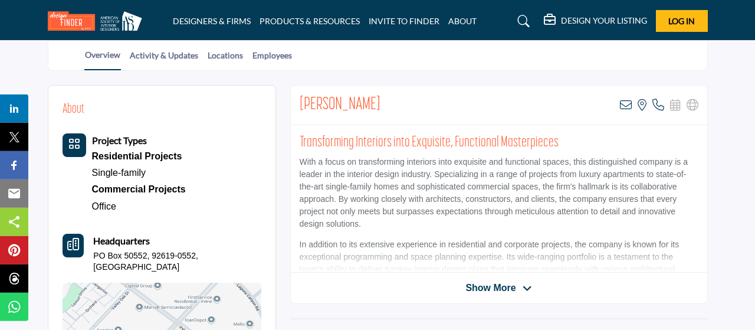
scroll to position [184, 0]
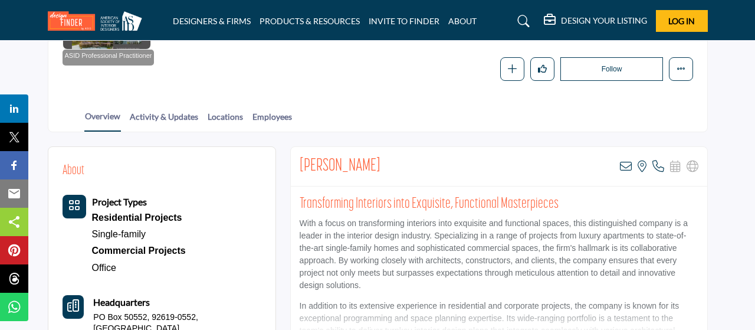
drag, startPoint x: 300, startPoint y: 163, endPoint x: 419, endPoint y: 164, distance: 119.1
click at [419, 164] on div "Carmen Olsson-Rigdon View email address of this listing View the location of th…" at bounding box center [499, 167] width 416 height 40
copy h2 "[PERSON_NAME]"
click at [233, 118] on link "Locations" at bounding box center [225, 120] width 37 height 21
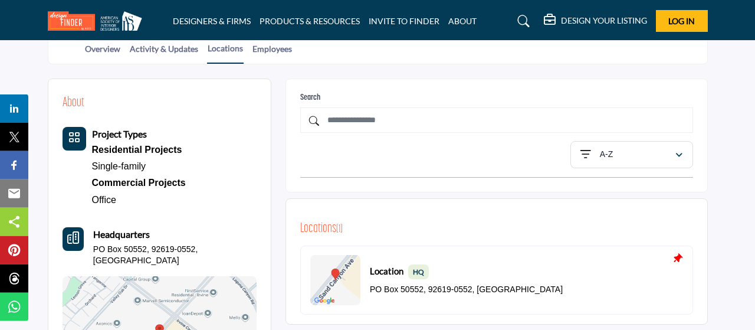
scroll to position [233, 0]
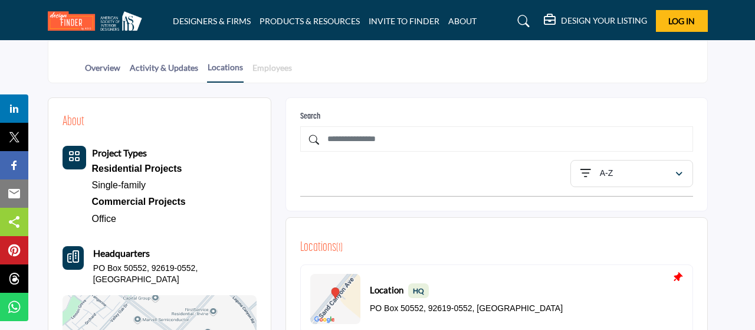
click at [285, 71] on link "Employees" at bounding box center [272, 71] width 41 height 21
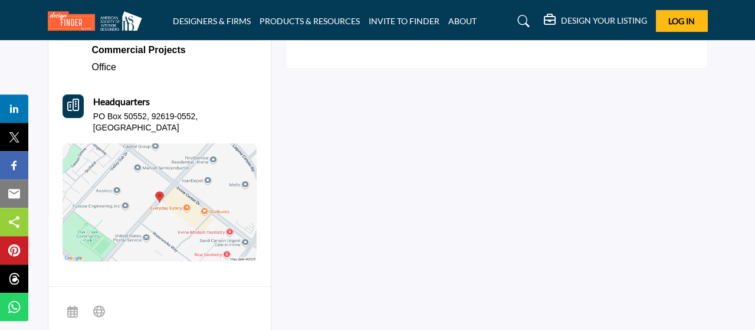
scroll to position [245, 0]
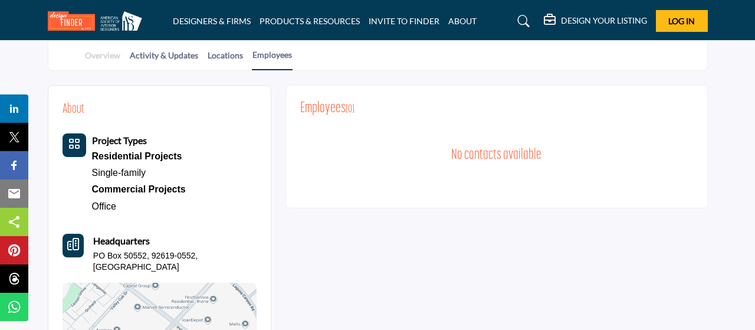
click at [96, 58] on link "Overview" at bounding box center [102, 59] width 37 height 21
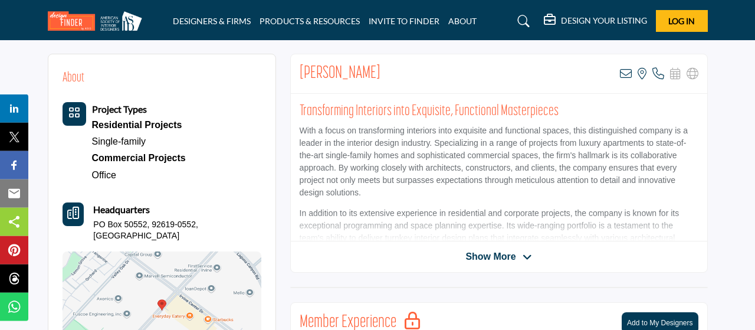
scroll to position [307, 0]
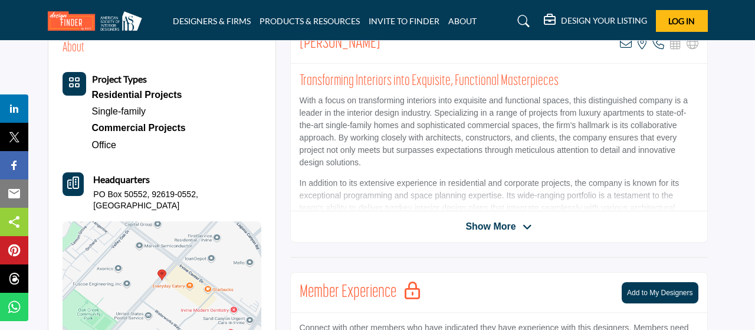
click at [492, 225] on span "Show More" at bounding box center [490, 226] width 50 height 14
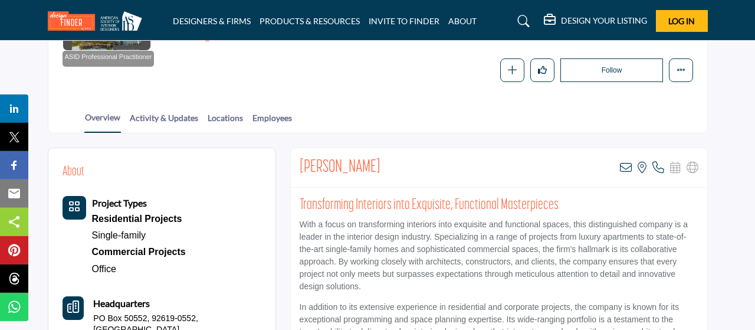
scroll to position [184, 0]
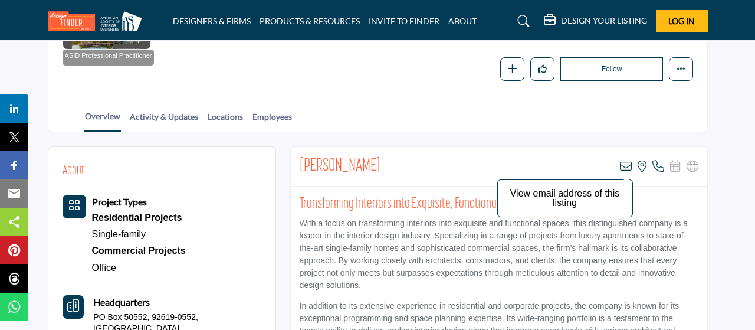
click at [626, 166] on icon at bounding box center [626, 166] width 12 height 12
